Goal: Task Accomplishment & Management: Use online tool/utility

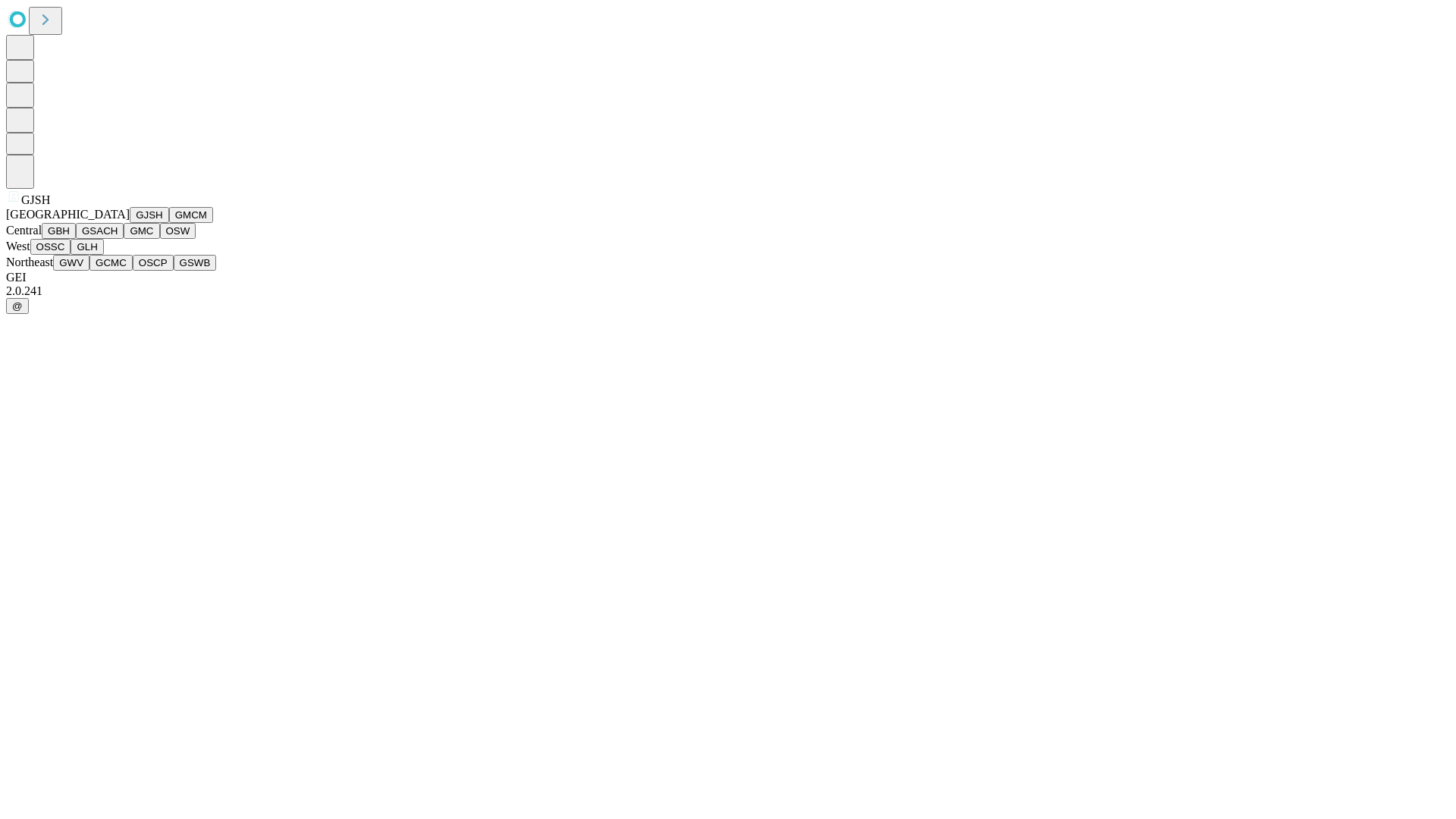
click at [129, 223] on button "GJSH" at bounding box center [149, 215] width 40 height 16
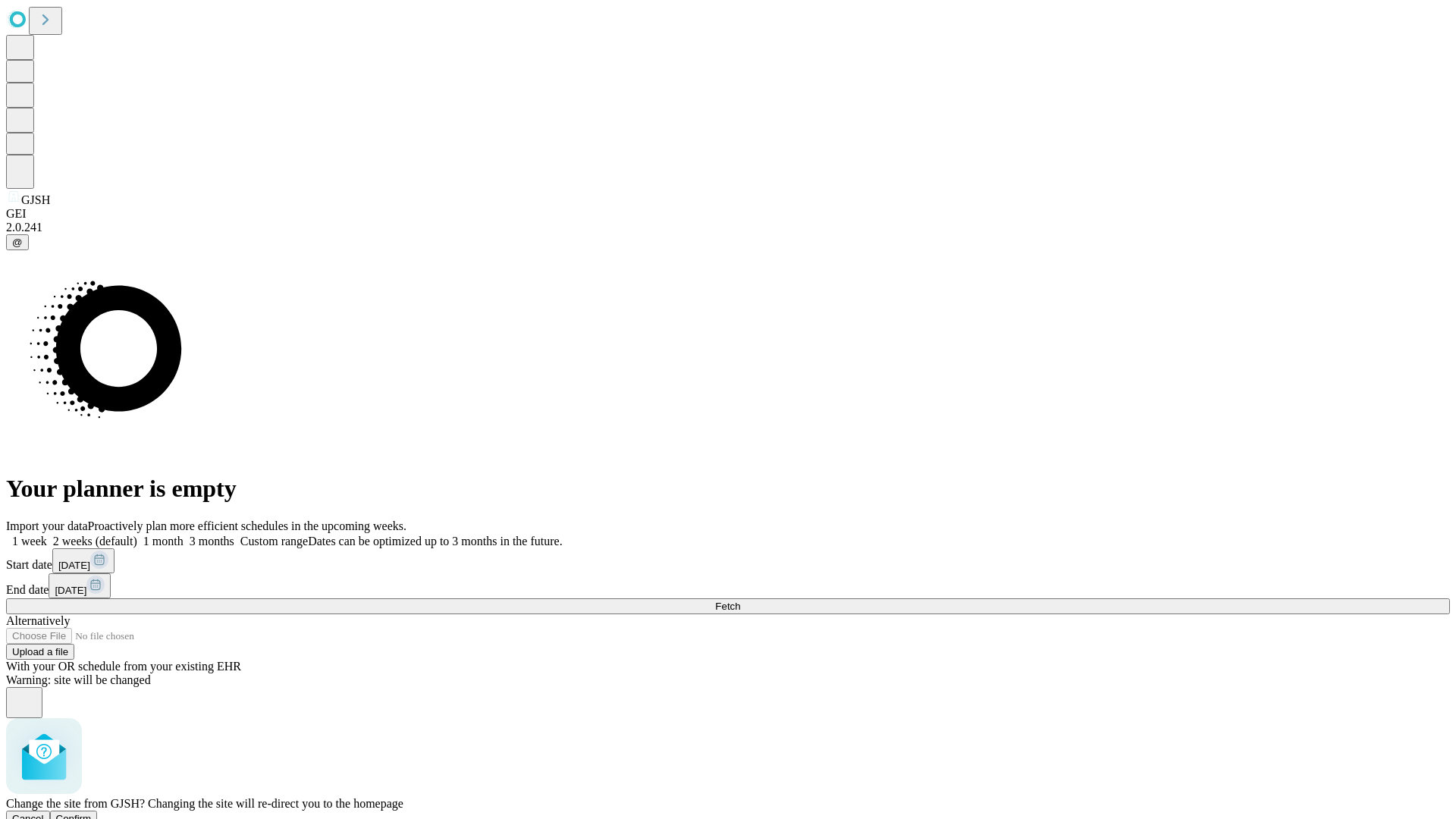
click at [91, 814] on span "Confirm" at bounding box center [74, 819] width 36 height 12
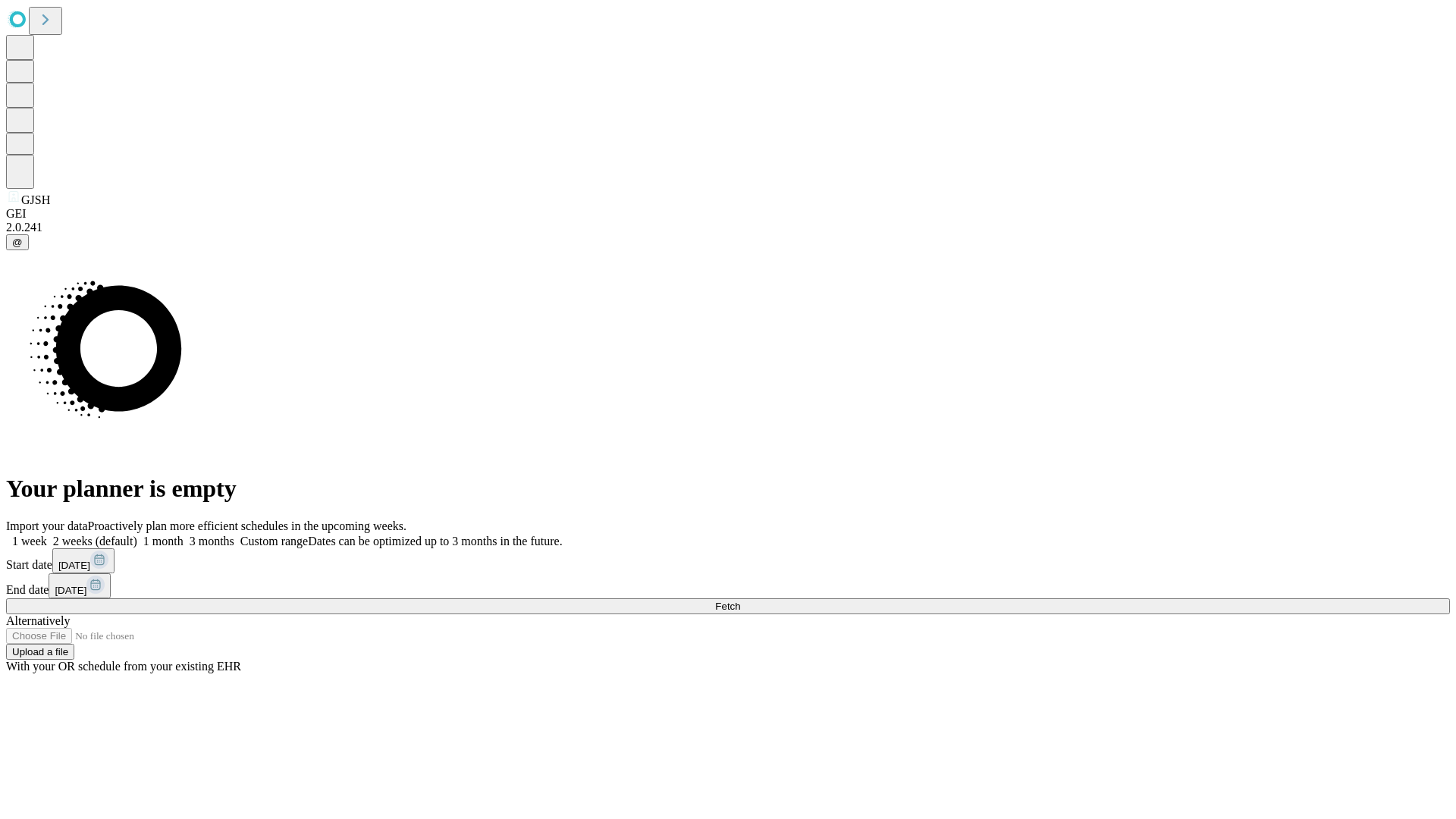
click at [47, 535] on label "1 week" at bounding box center [26, 541] width 41 height 13
click at [740, 601] on span "Fetch" at bounding box center [727, 606] width 25 height 12
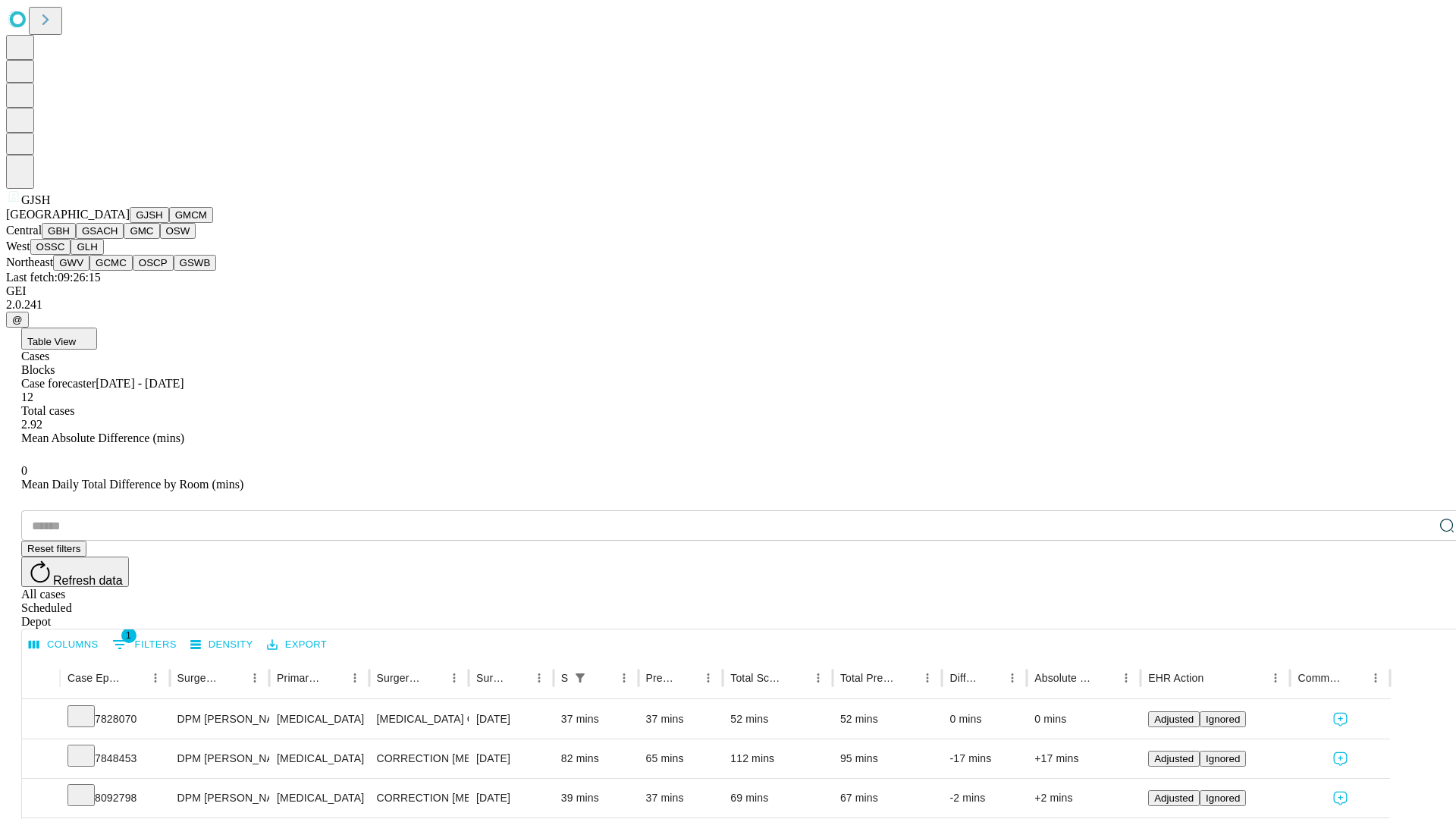
click at [169, 223] on button "GMCM" at bounding box center [191, 215] width 44 height 16
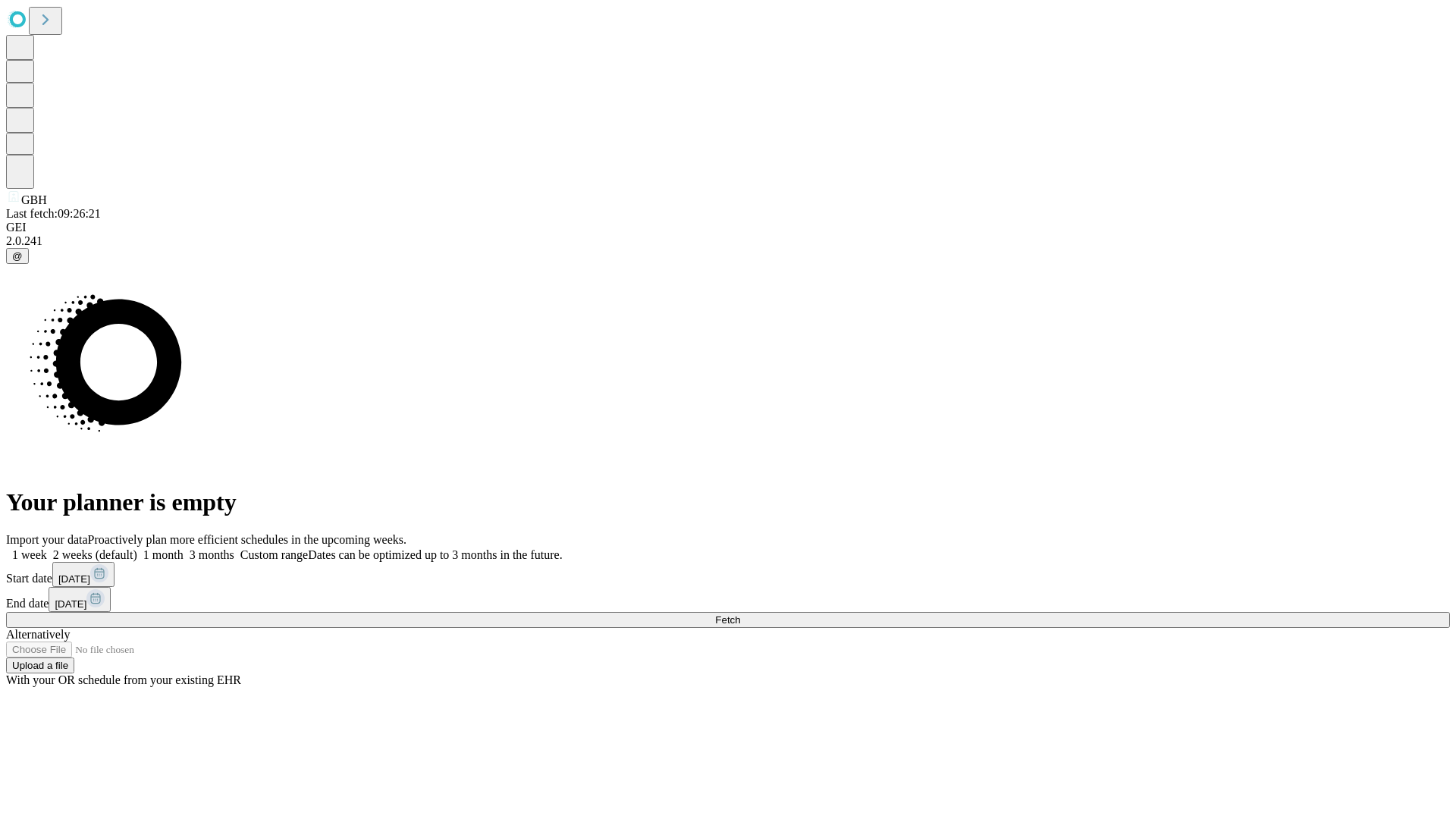
click at [47, 548] on label "1 week" at bounding box center [26, 555] width 41 height 13
click at [740, 614] on span "Fetch" at bounding box center [727, 620] width 25 height 12
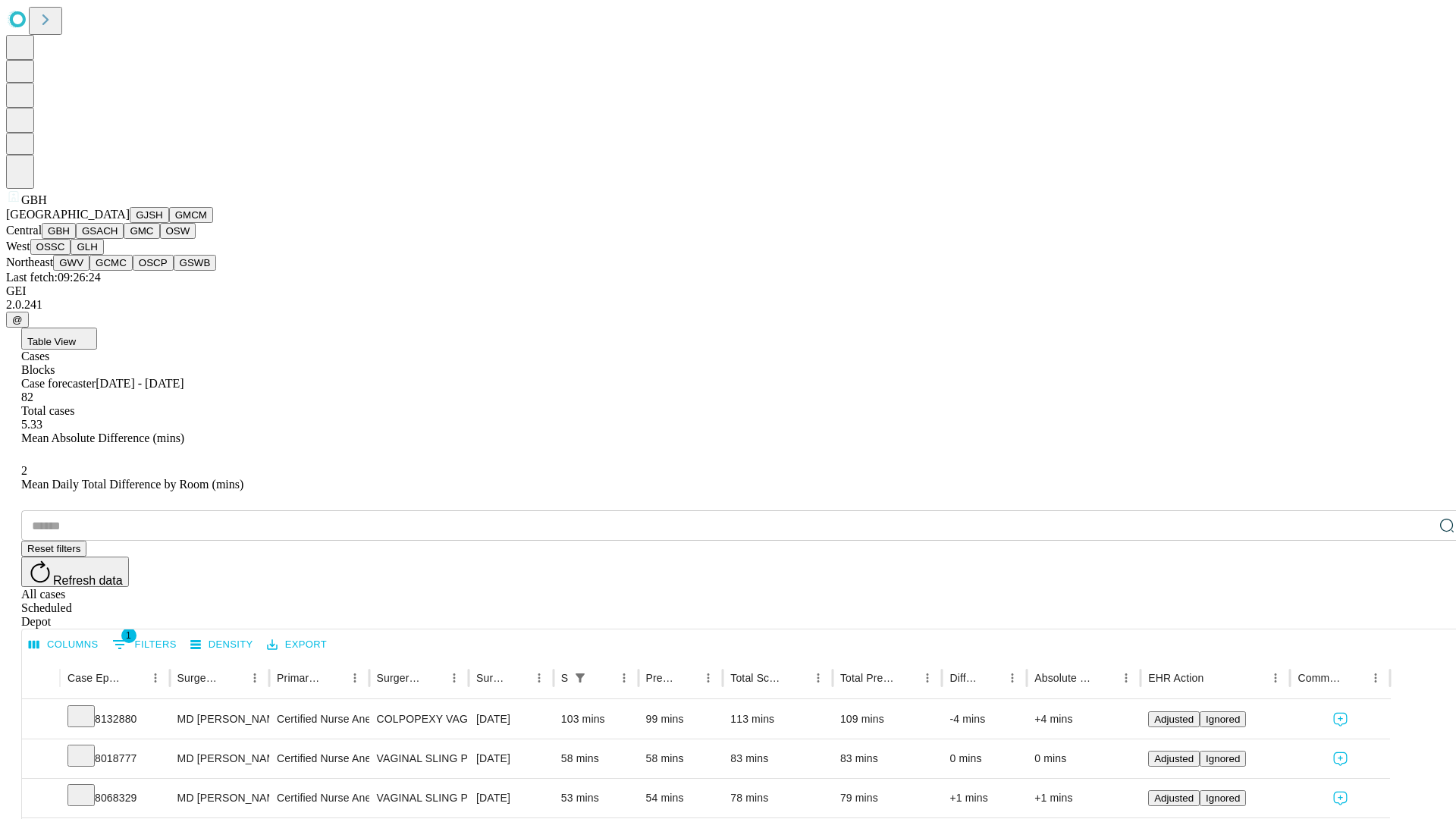
click at [118, 239] on button "GSACH" at bounding box center [100, 231] width 48 height 16
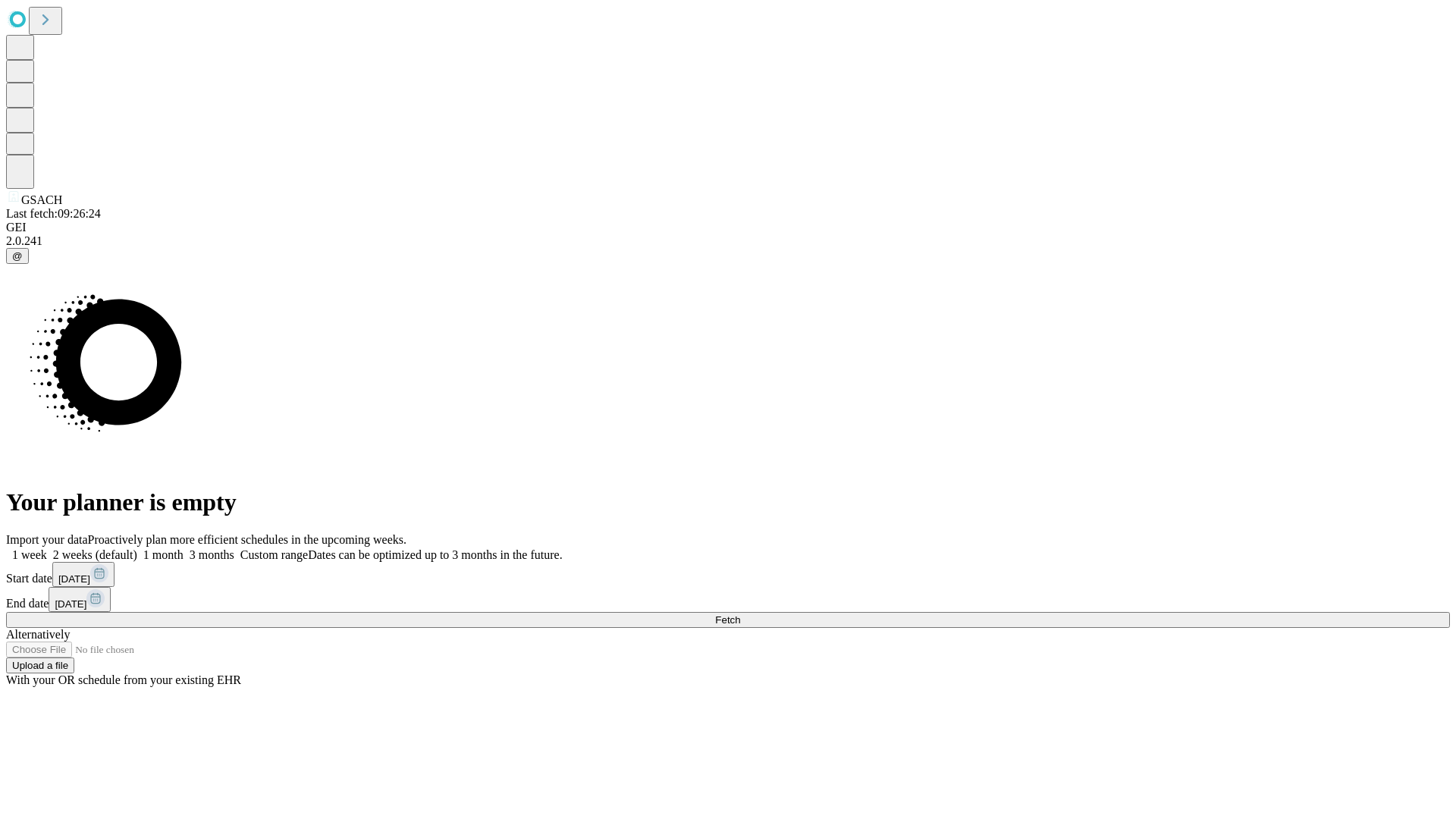
click at [47, 548] on label "1 week" at bounding box center [26, 555] width 41 height 13
click at [740, 614] on span "Fetch" at bounding box center [727, 620] width 25 height 12
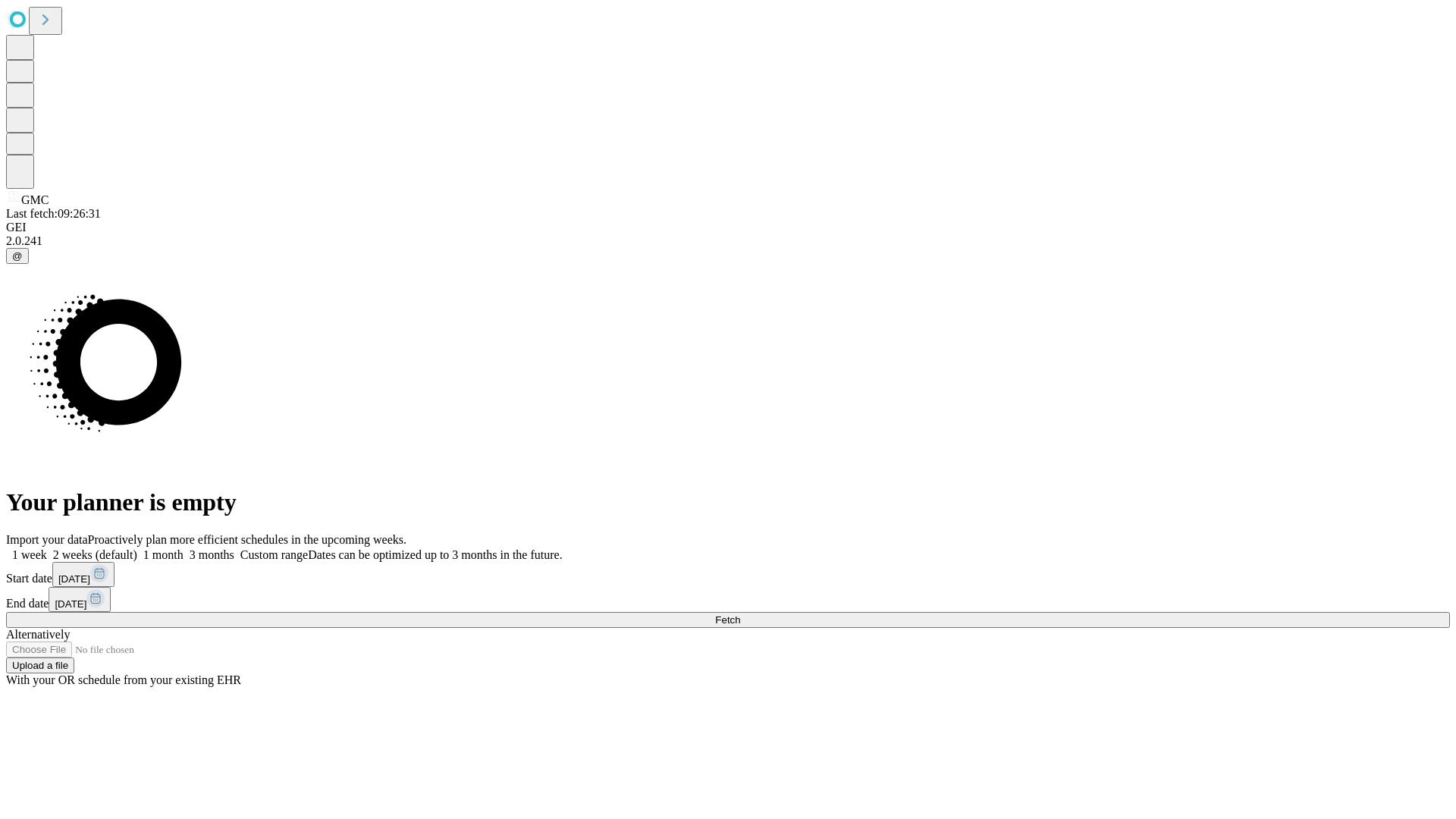
click at [47, 548] on label "1 week" at bounding box center [26, 555] width 41 height 13
click at [740, 614] on span "Fetch" at bounding box center [727, 620] width 25 height 12
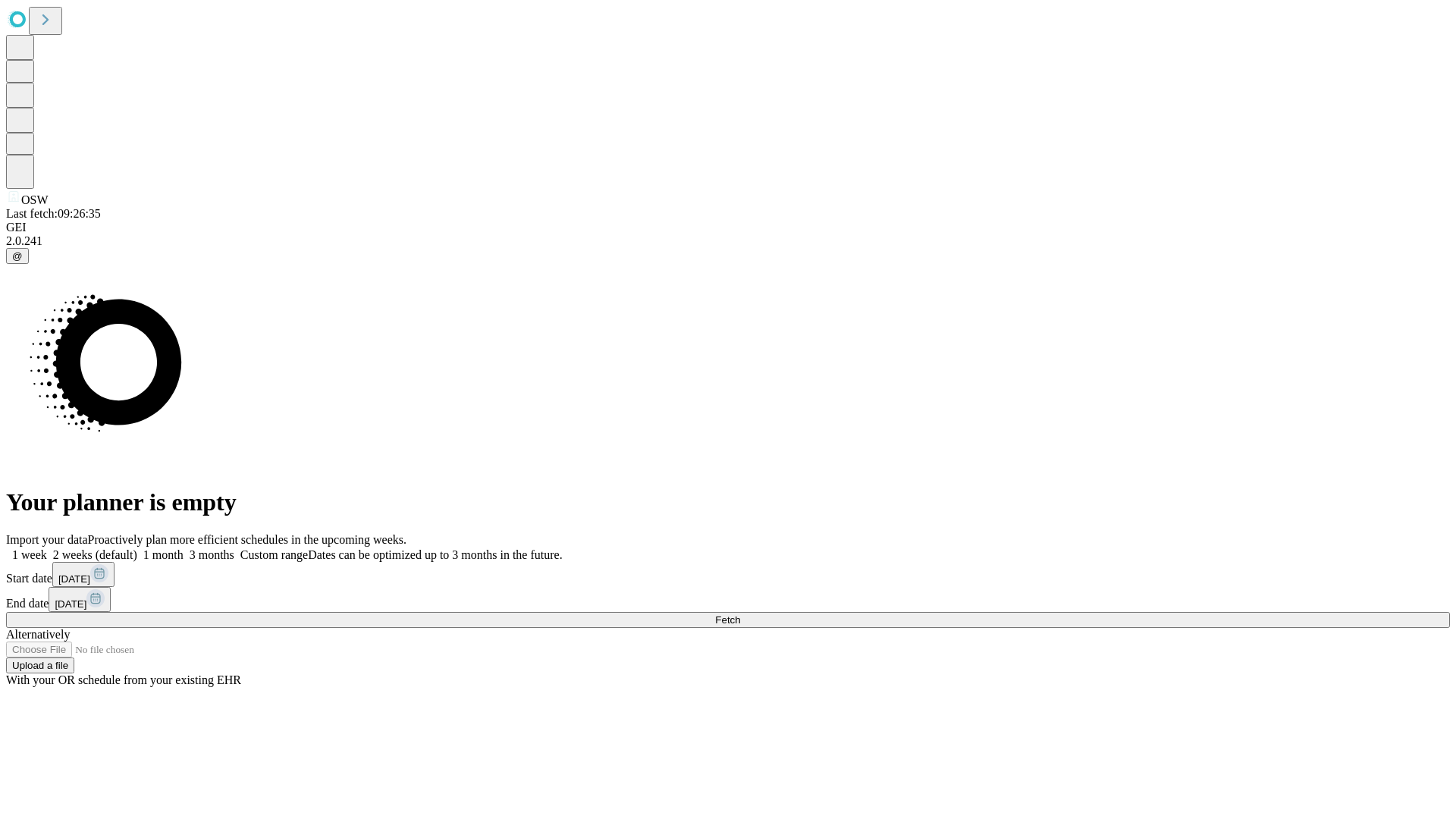
click at [47, 548] on label "1 week" at bounding box center [26, 555] width 41 height 13
click at [740, 614] on span "Fetch" at bounding box center [727, 620] width 25 height 12
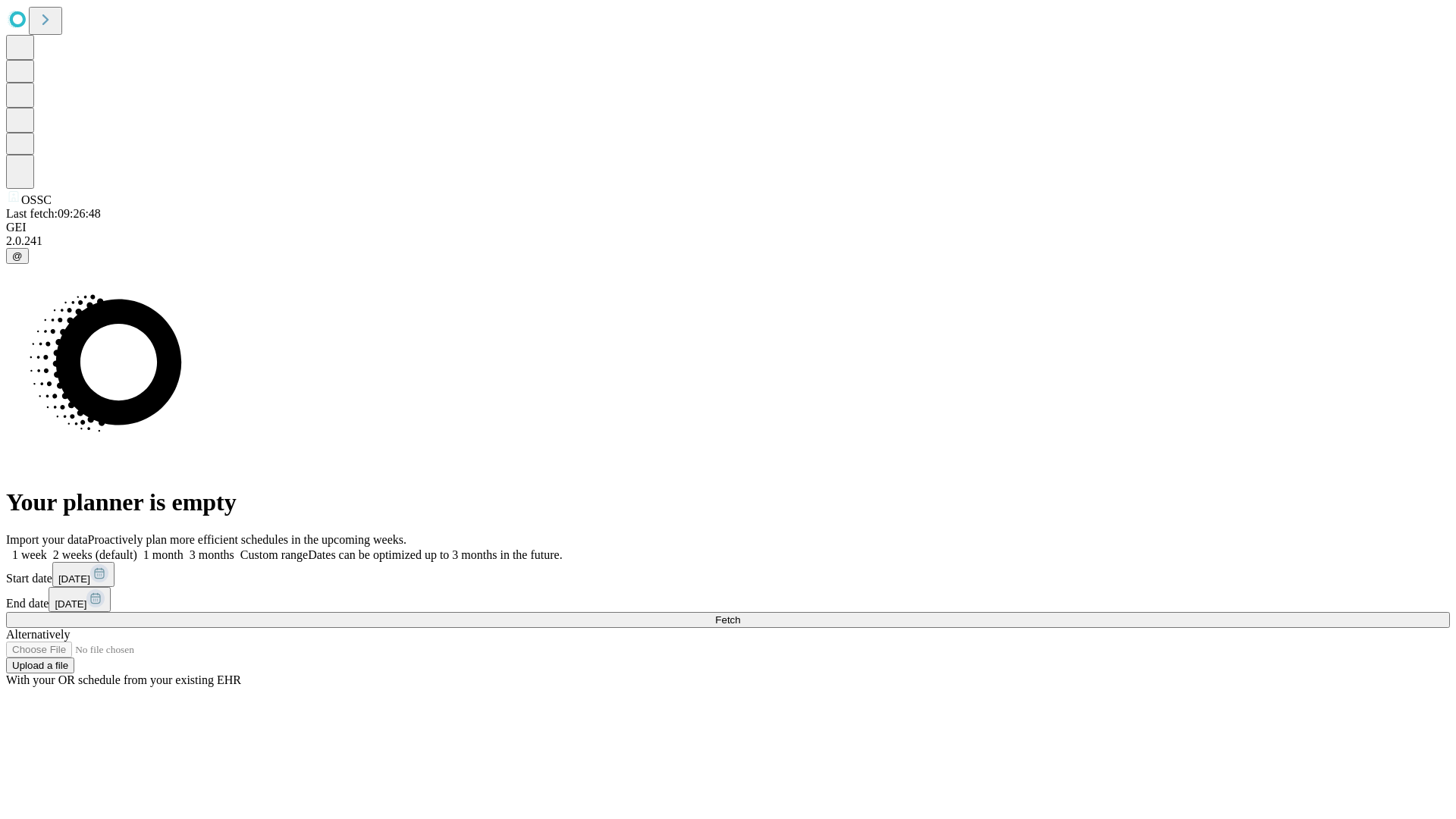
click at [47, 548] on label "1 week" at bounding box center [26, 555] width 41 height 13
click at [740, 614] on span "Fetch" at bounding box center [727, 620] width 25 height 12
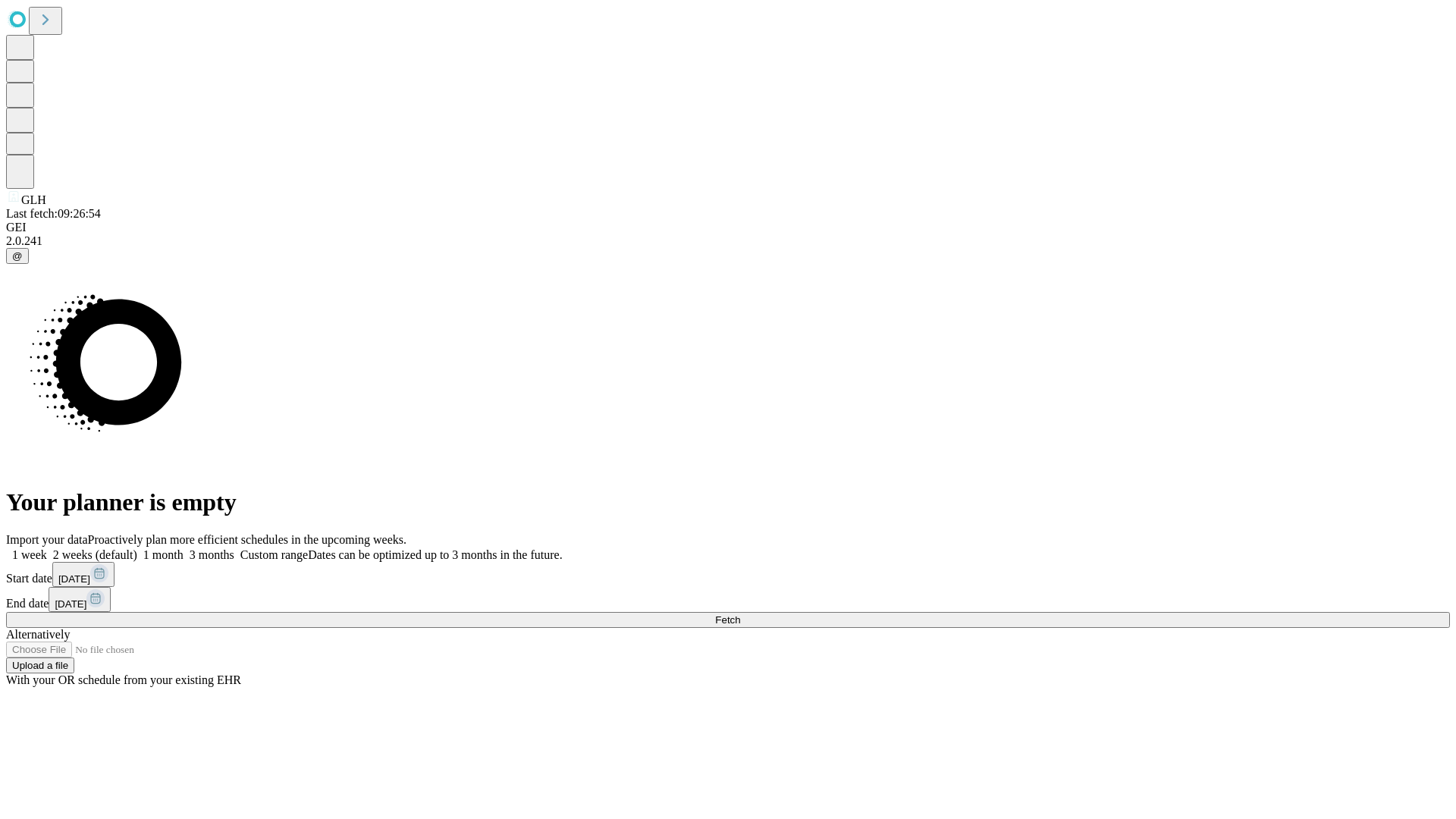
click at [47, 548] on label "1 week" at bounding box center [26, 555] width 41 height 13
click at [740, 614] on span "Fetch" at bounding box center [727, 620] width 25 height 12
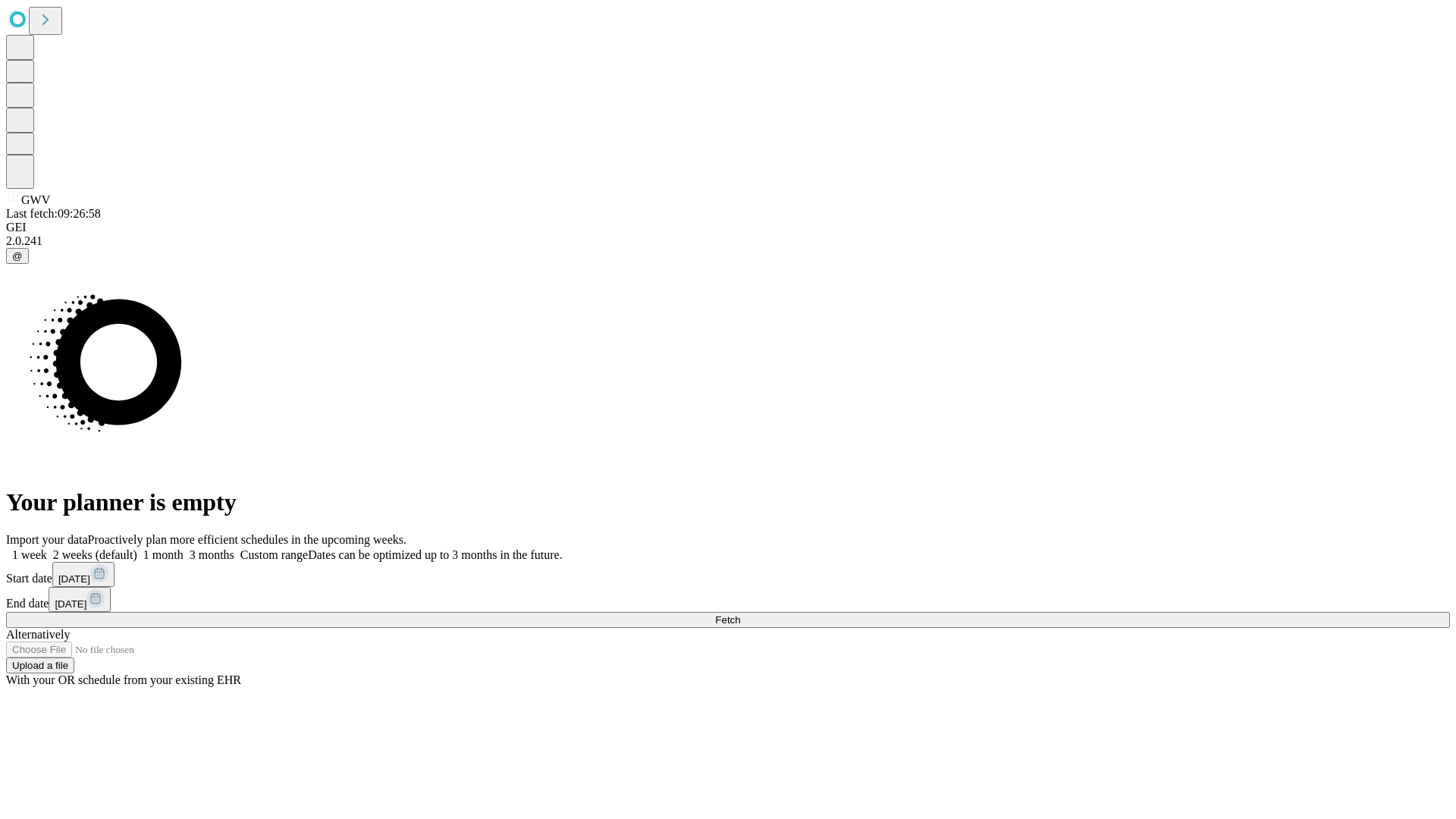
click at [740, 614] on span "Fetch" at bounding box center [727, 620] width 25 height 12
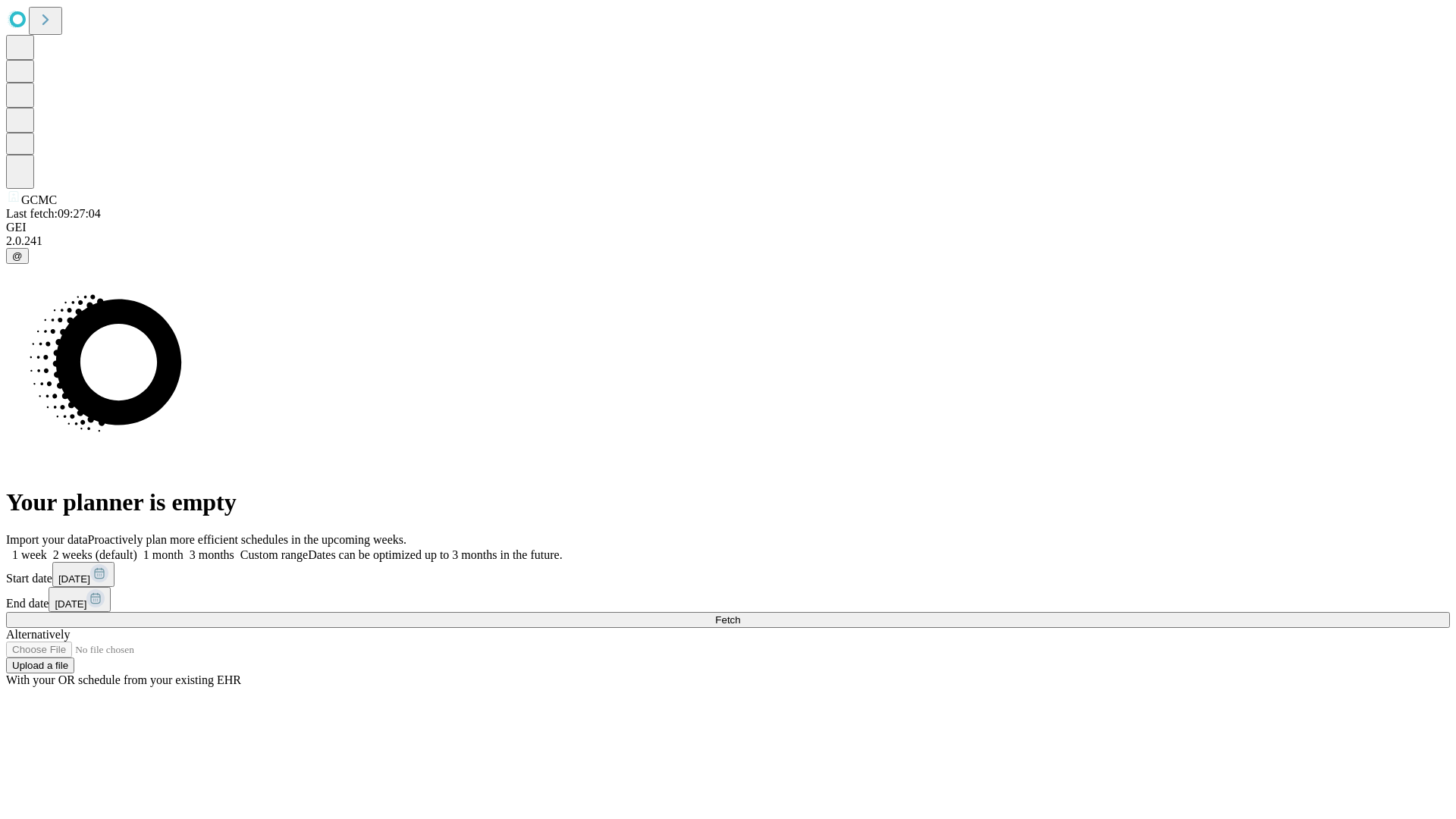
click at [47, 548] on label "1 week" at bounding box center [26, 555] width 41 height 13
click at [740, 614] on span "Fetch" at bounding box center [727, 620] width 25 height 12
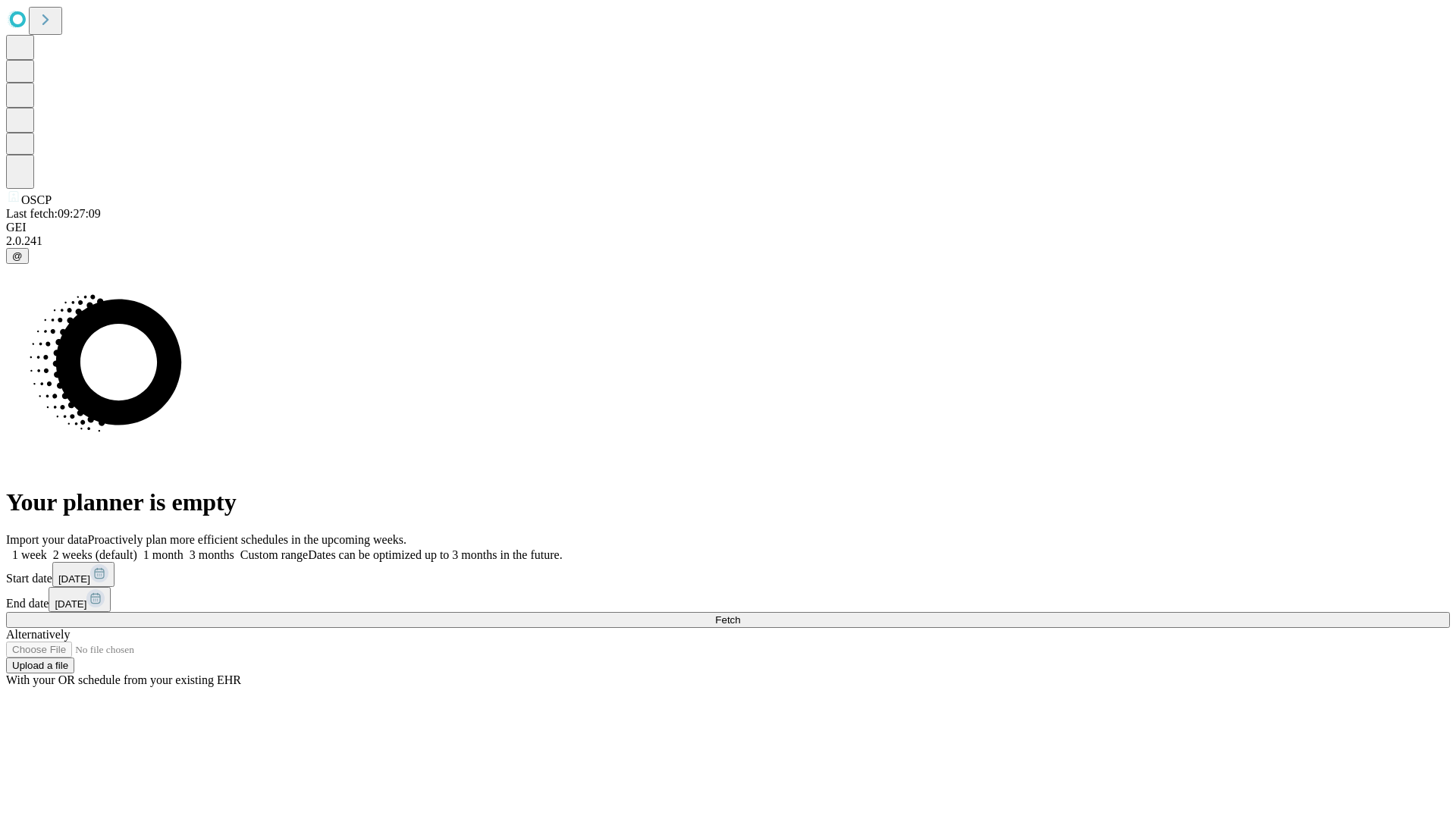
click at [47, 548] on label "1 week" at bounding box center [26, 555] width 41 height 13
click at [740, 614] on span "Fetch" at bounding box center [727, 620] width 25 height 12
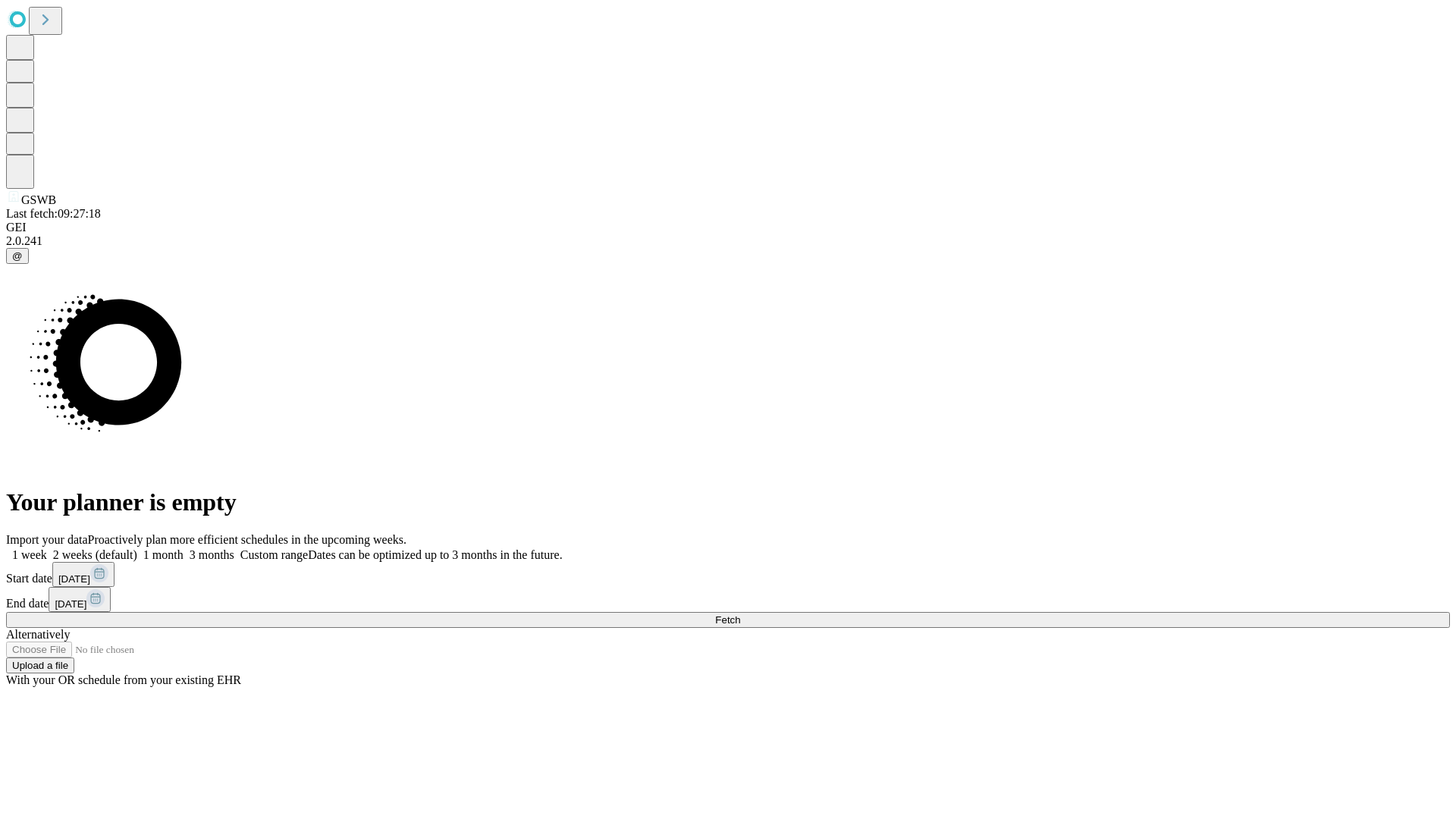
click at [47, 548] on label "1 week" at bounding box center [26, 555] width 41 height 13
click at [740, 614] on span "Fetch" at bounding box center [727, 620] width 25 height 12
